Goal: Task Accomplishment & Management: Use online tool/utility

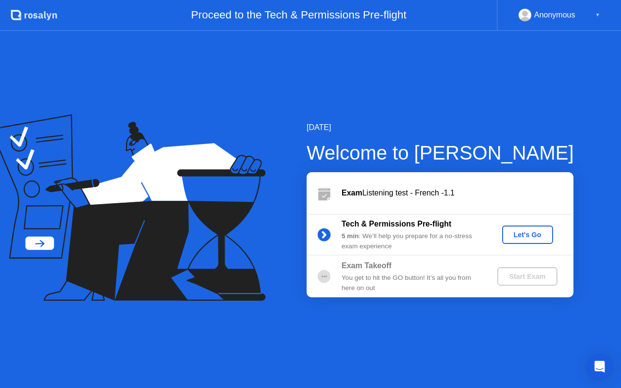
click at [524, 231] on div "Let's Go" at bounding box center [527, 235] width 43 height 8
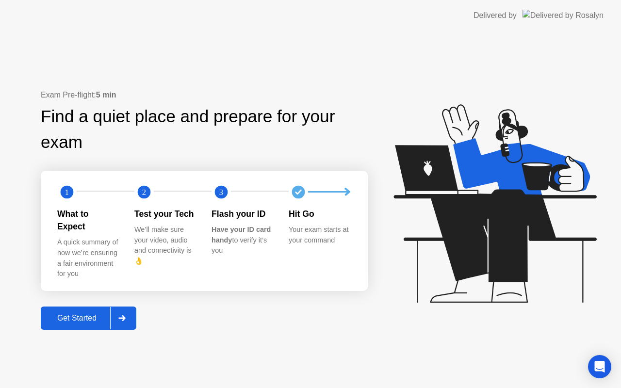
click at [129, 314] on div at bounding box center [121, 318] width 23 height 22
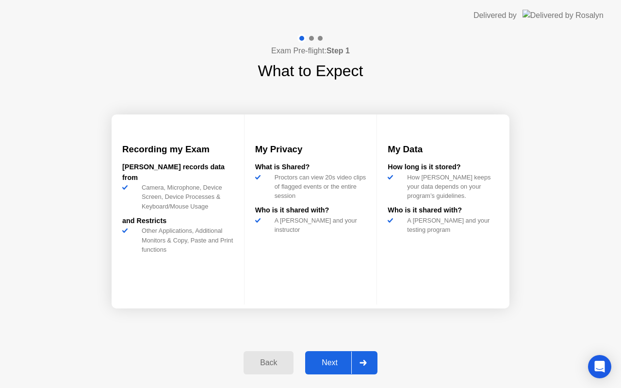
click at [370, 363] on div at bounding box center [362, 363] width 23 height 22
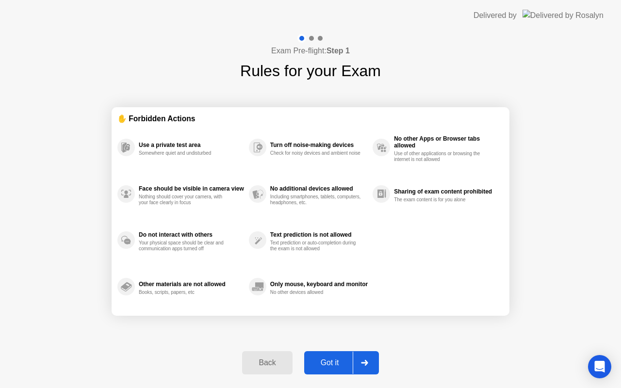
click at [370, 363] on div at bounding box center [364, 363] width 23 height 22
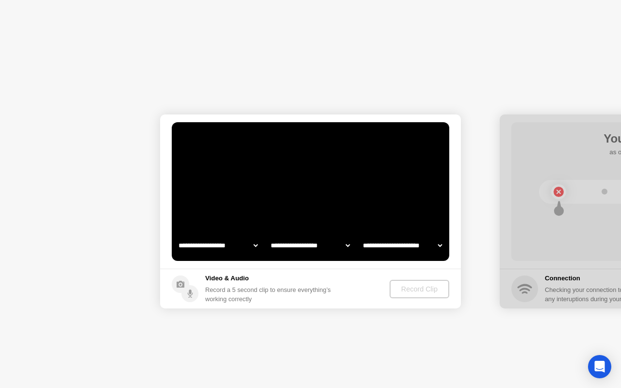
select select "**********"
select select "*******"
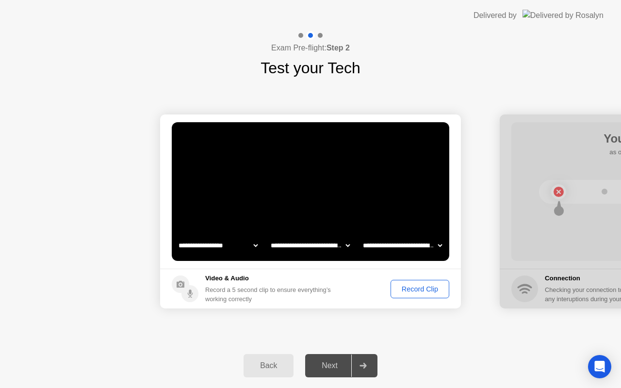
click at [413, 291] on div "Record Clip" at bounding box center [420, 289] width 52 height 8
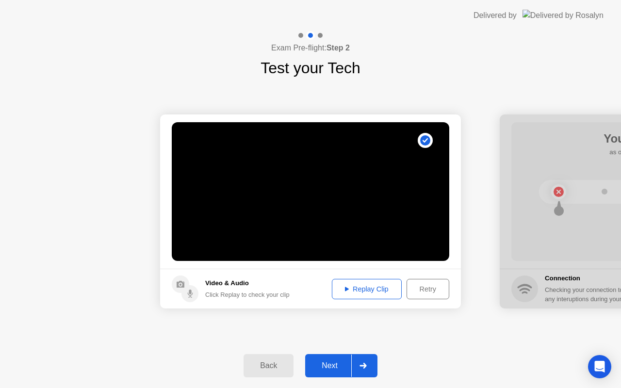
click at [385, 291] on div "Replay Clip" at bounding box center [366, 289] width 63 height 8
click at [368, 364] on div at bounding box center [362, 366] width 23 height 22
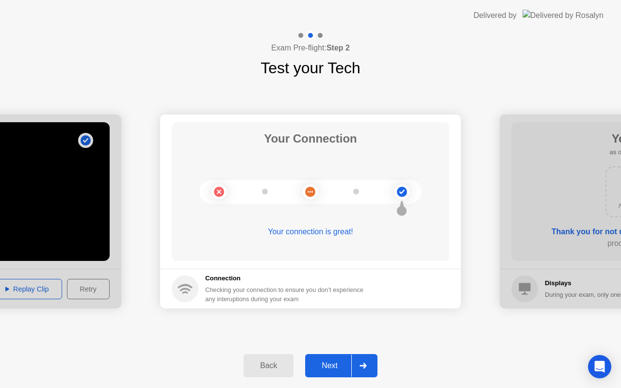
click at [361, 360] on div at bounding box center [362, 366] width 23 height 22
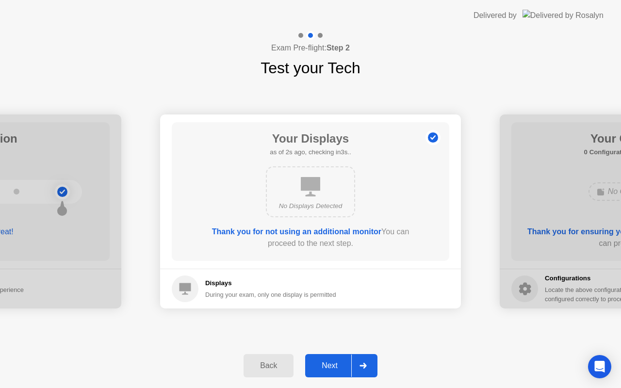
click at [361, 360] on div at bounding box center [362, 366] width 23 height 22
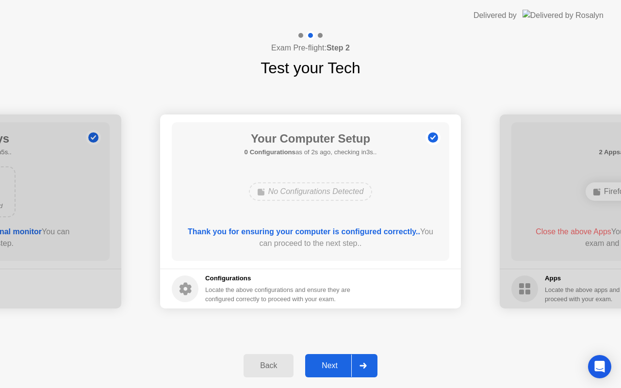
click at [361, 360] on div at bounding box center [362, 366] width 23 height 22
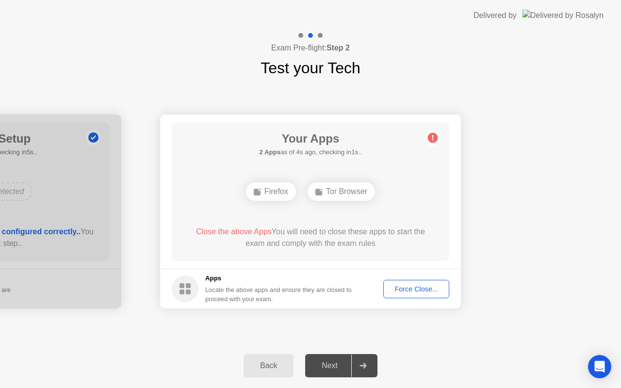
click at [413, 293] on div "Force Close..." at bounding box center [416, 289] width 59 height 8
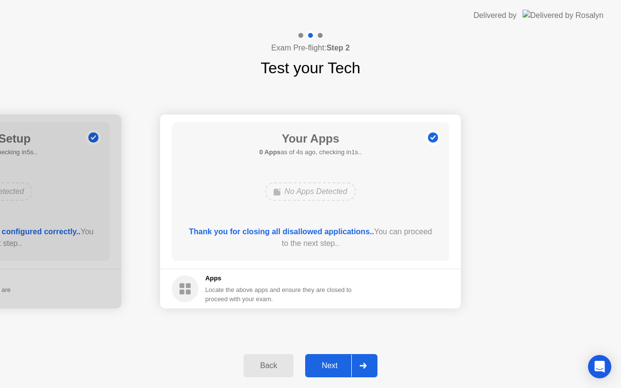
click at [372, 362] on div at bounding box center [362, 366] width 23 height 22
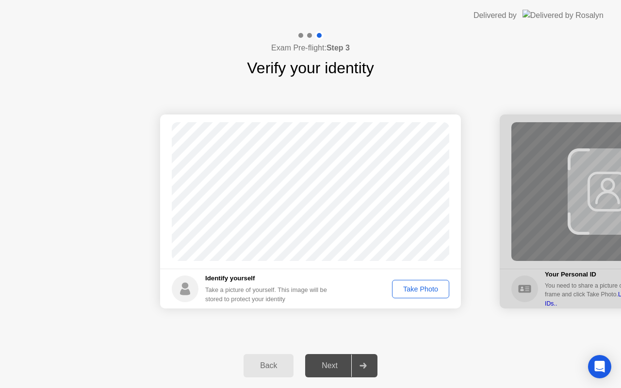
click at [406, 283] on button "Take Photo" at bounding box center [420, 289] width 57 height 18
click at [366, 366] on icon at bounding box center [363, 366] width 7 height 6
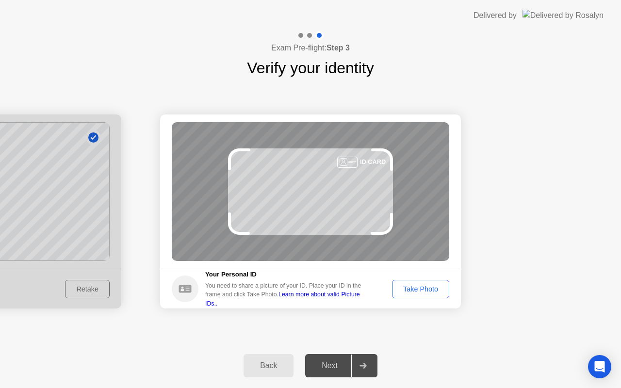
click at [428, 294] on button "Take Photo" at bounding box center [420, 289] width 57 height 18
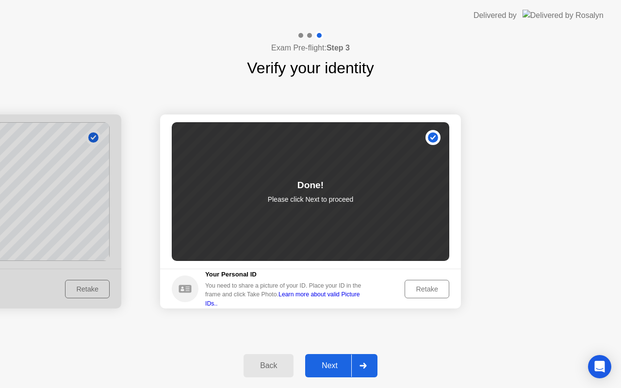
click at [371, 367] on div at bounding box center [362, 366] width 23 height 22
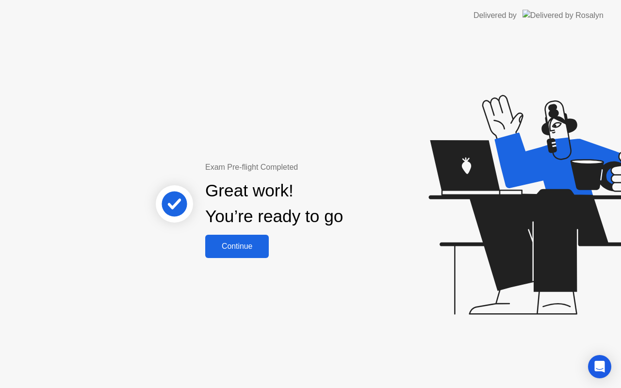
click at [228, 243] on div "Continue" at bounding box center [237, 246] width 58 height 9
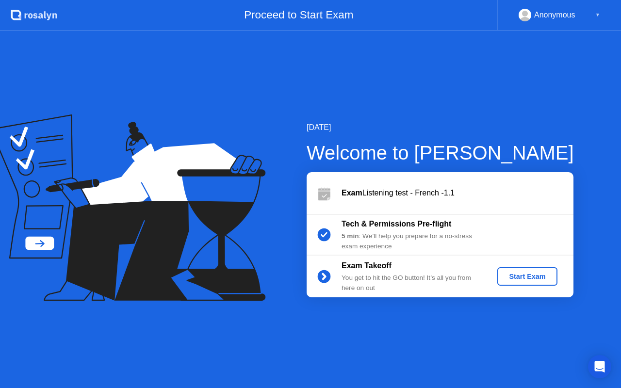
click at [526, 273] on div "Start Exam" at bounding box center [527, 277] width 52 height 8
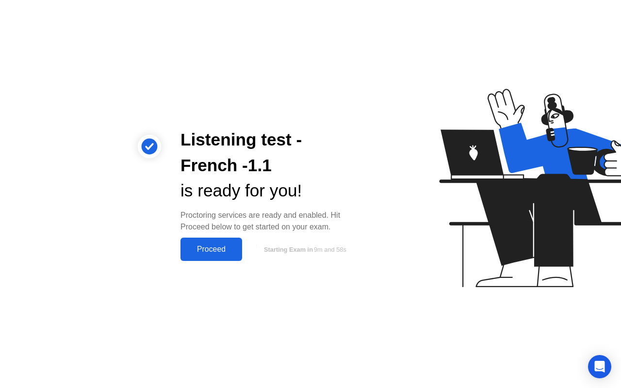
click at [208, 257] on button "Proceed" at bounding box center [212, 249] width 62 height 23
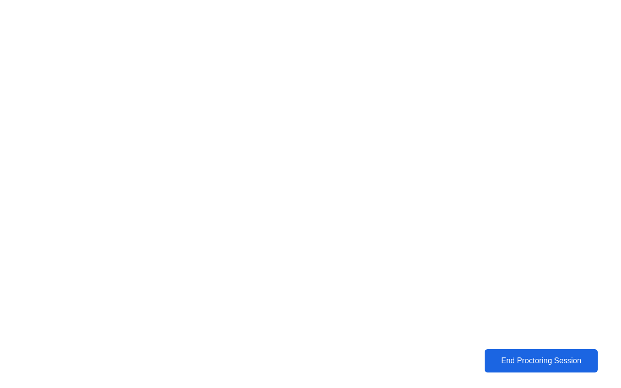
click at [554, 365] on div "End Proctoring Session" at bounding box center [541, 361] width 108 height 9
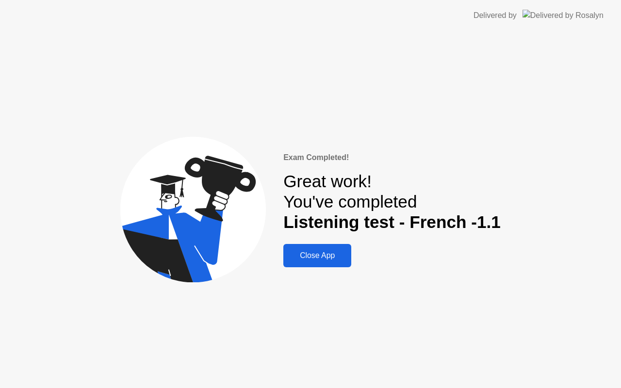
click at [333, 259] on div "Close App" at bounding box center [317, 255] width 62 height 9
